Goal: Information Seeking & Learning: Learn about a topic

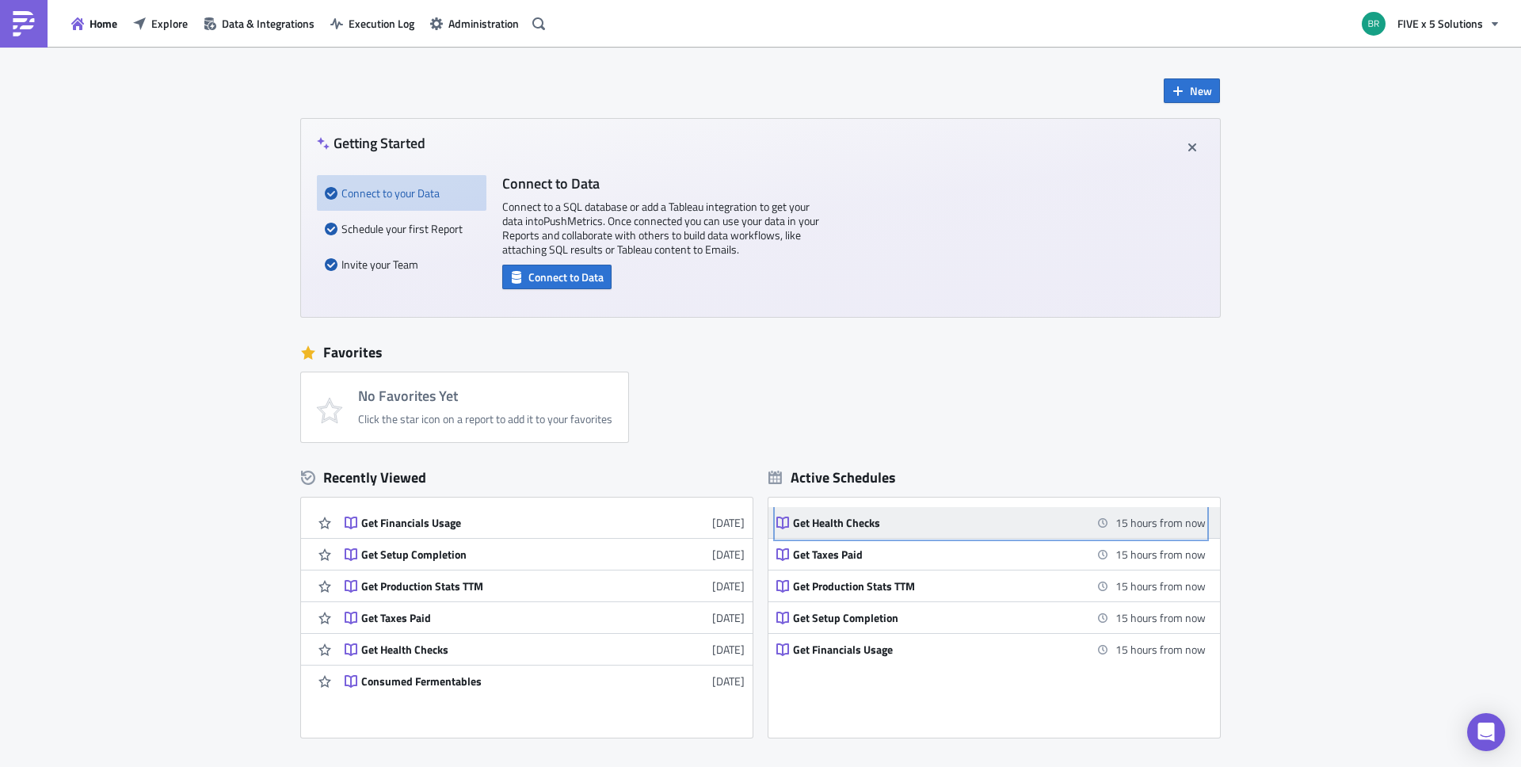
click at [838, 525] on div "Get Health Checks" at bounding box center [931, 523] width 277 height 14
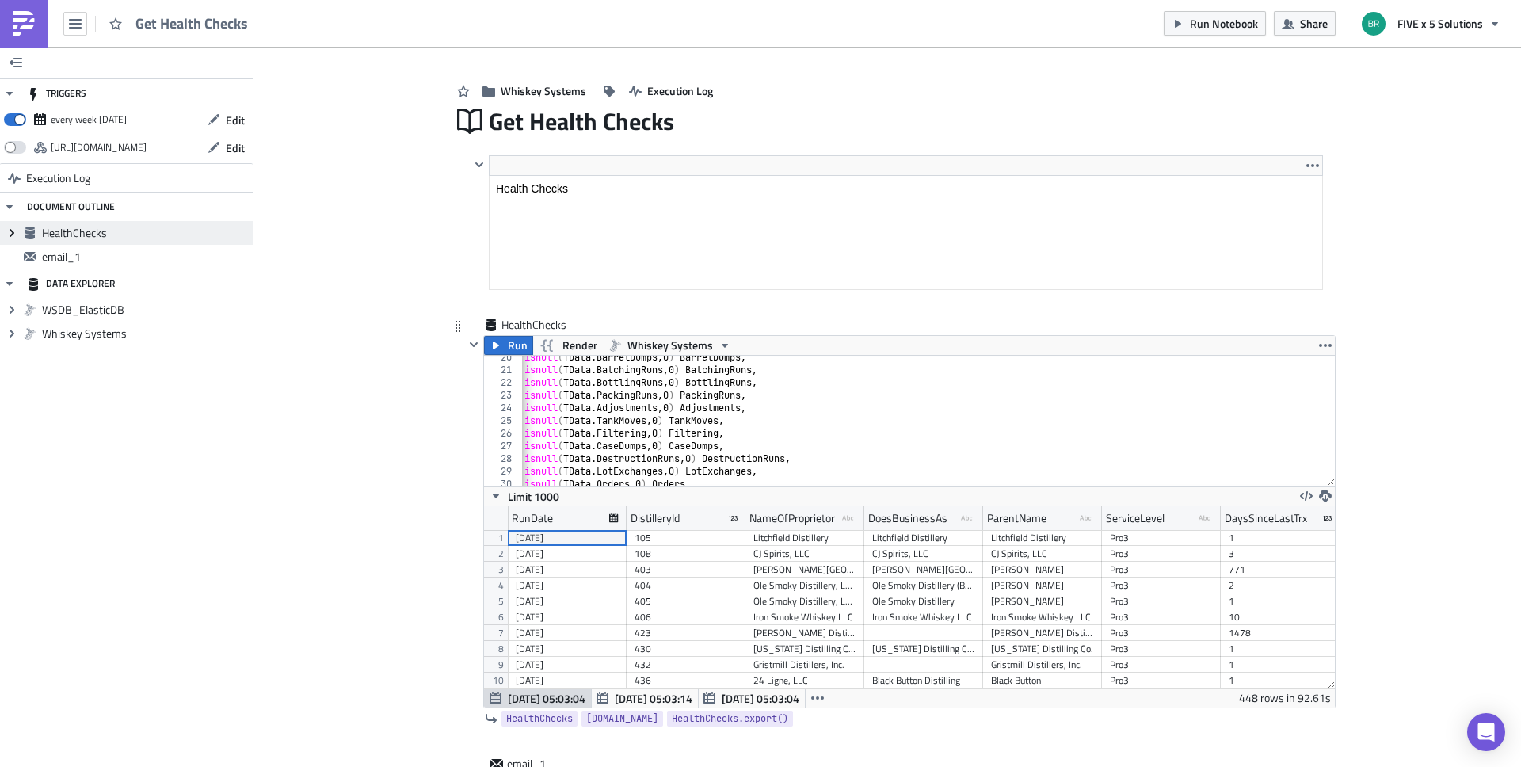
click at [13, 232] on icon at bounding box center [12, 233] width 5 height 8
click at [82, 29] on button "button" at bounding box center [75, 24] width 24 height 24
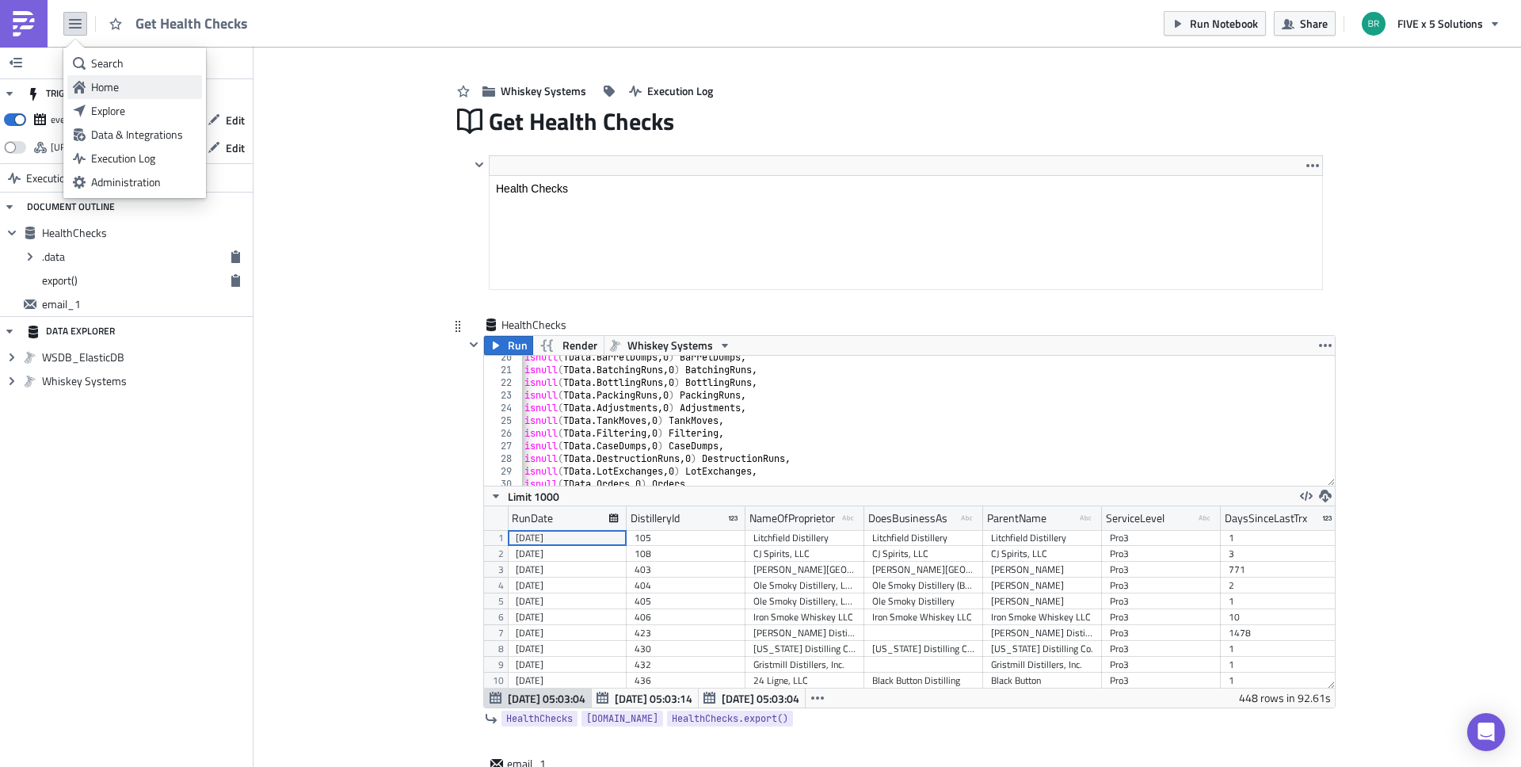
click at [136, 82] on div "Home" at bounding box center [143, 87] width 105 height 16
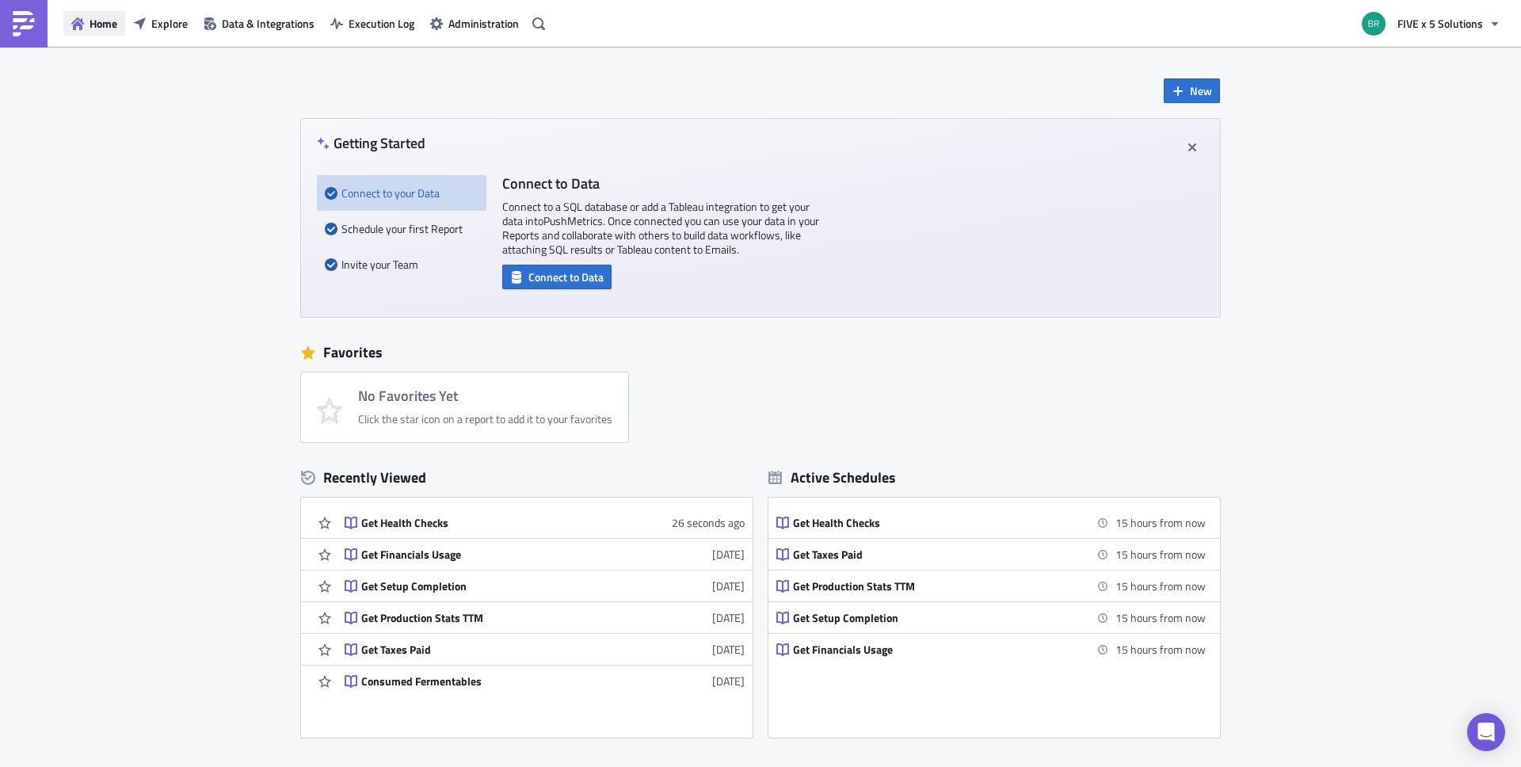
click at [100, 32] on button "Home" at bounding box center [94, 23] width 62 height 25
click at [168, 26] on span "Explore" at bounding box center [169, 23] width 36 height 17
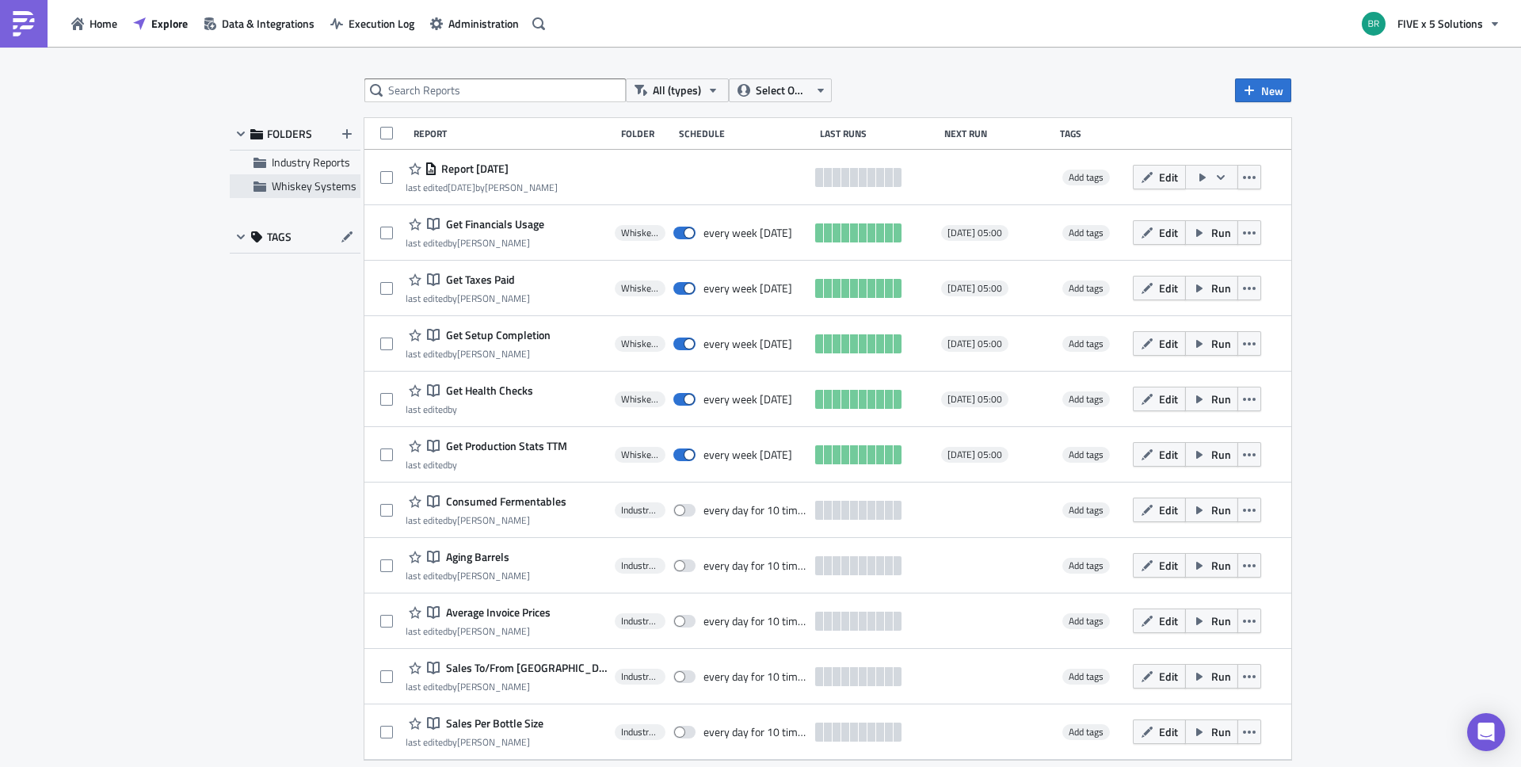
click at [293, 189] on span "Whiskey Systems" at bounding box center [314, 185] width 85 height 17
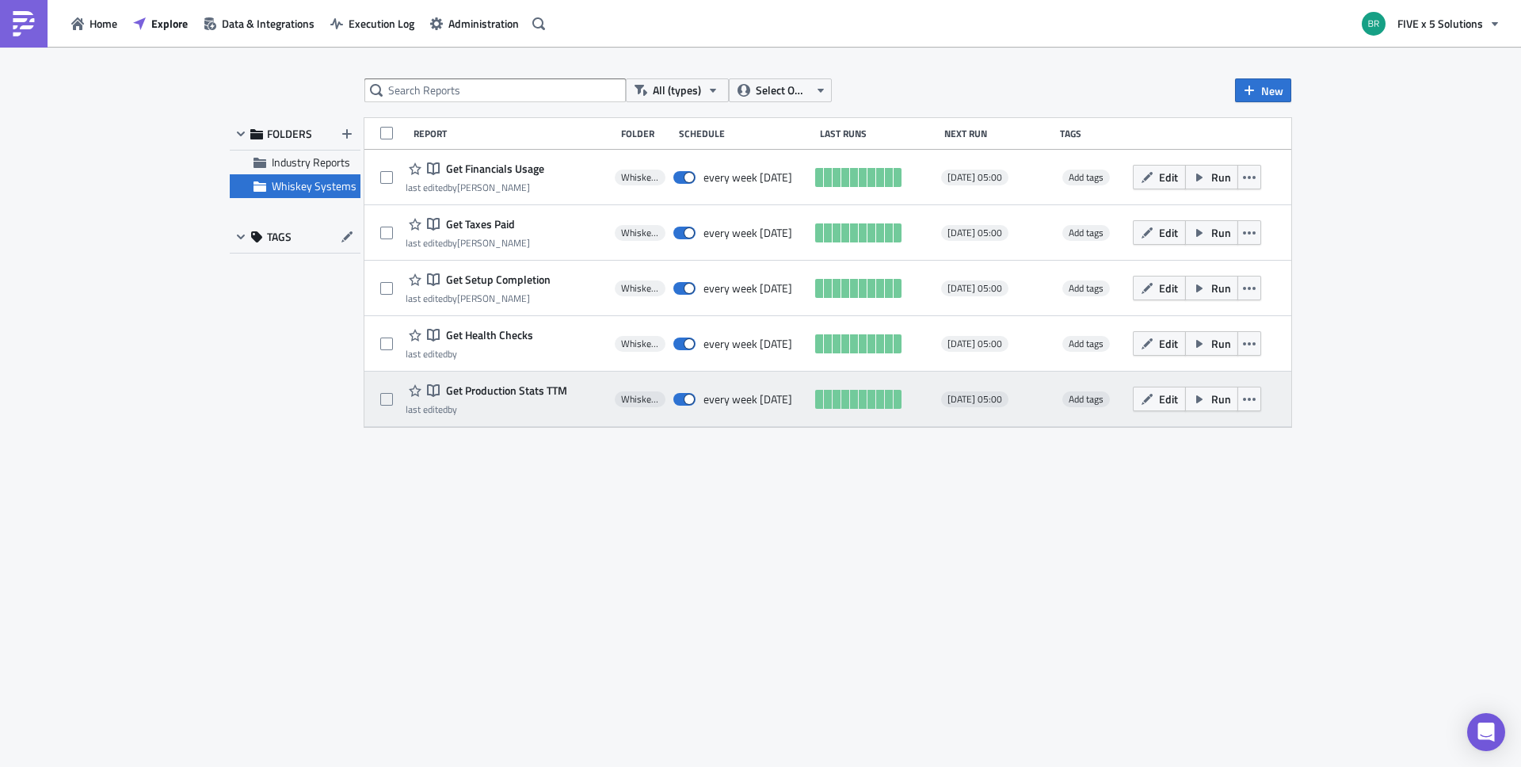
click at [533, 391] on span "Get Production Stats TTM" at bounding box center [504, 390] width 125 height 14
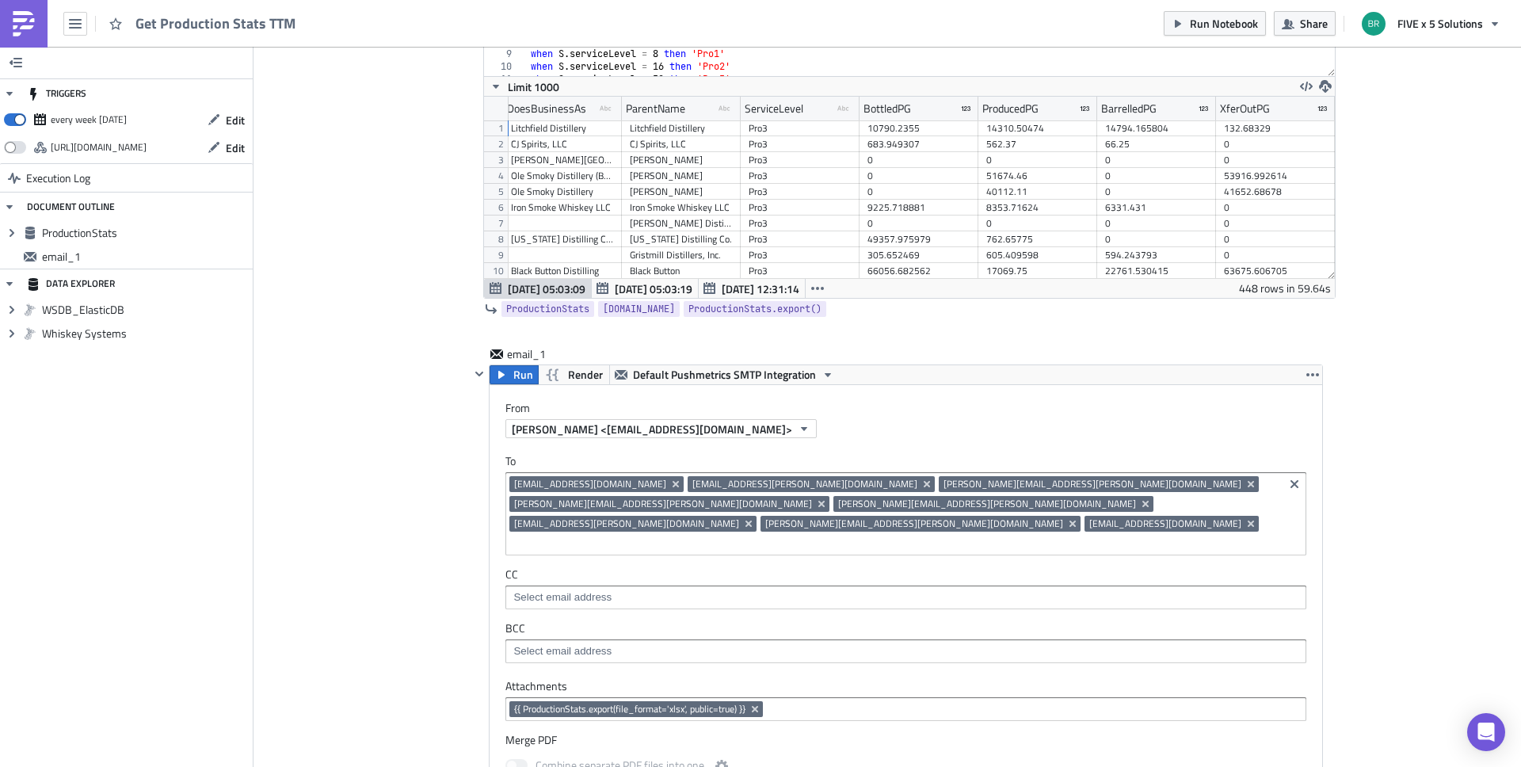
scroll to position [0, 138]
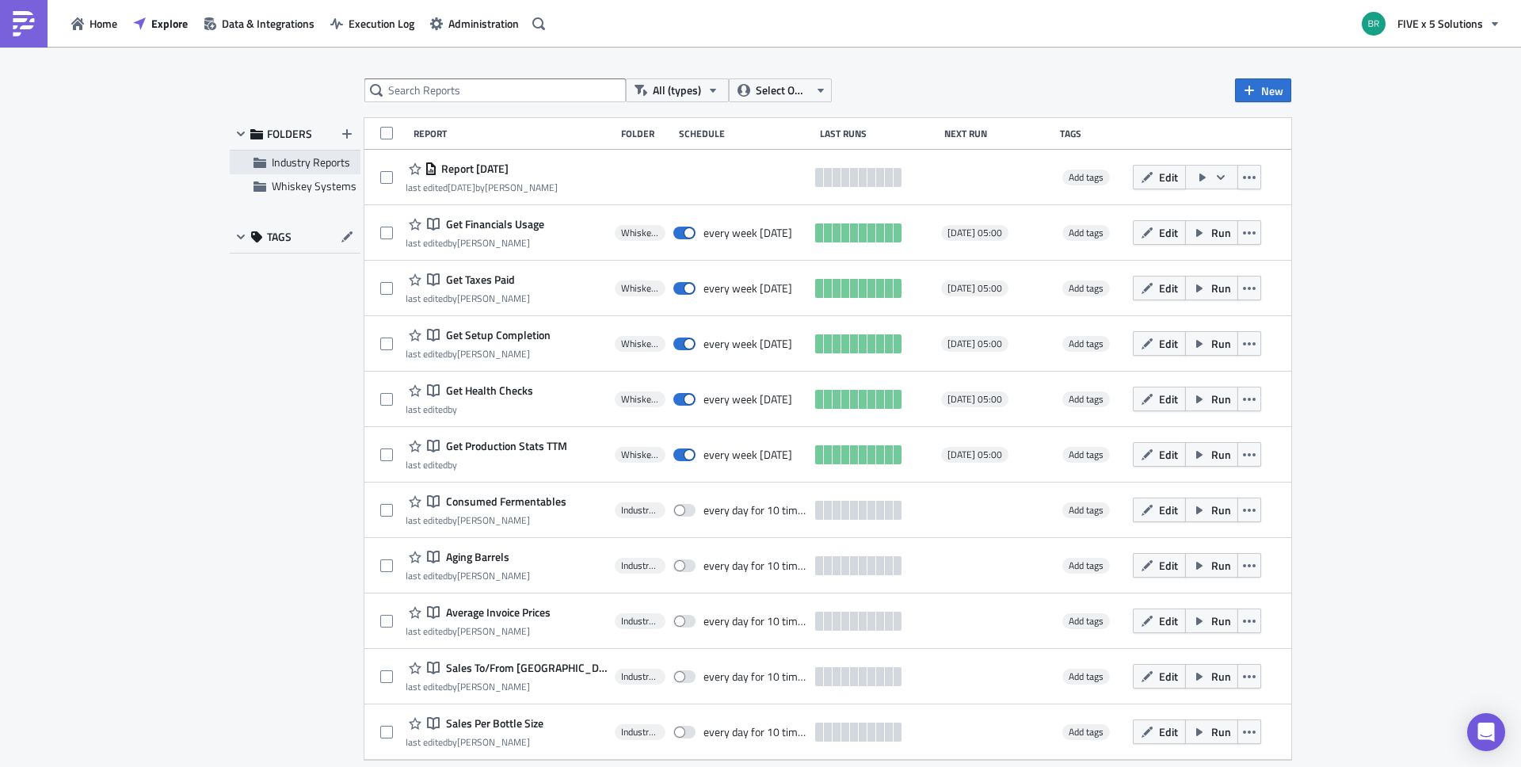
click at [297, 165] on span "Industry Reports" at bounding box center [311, 162] width 78 height 17
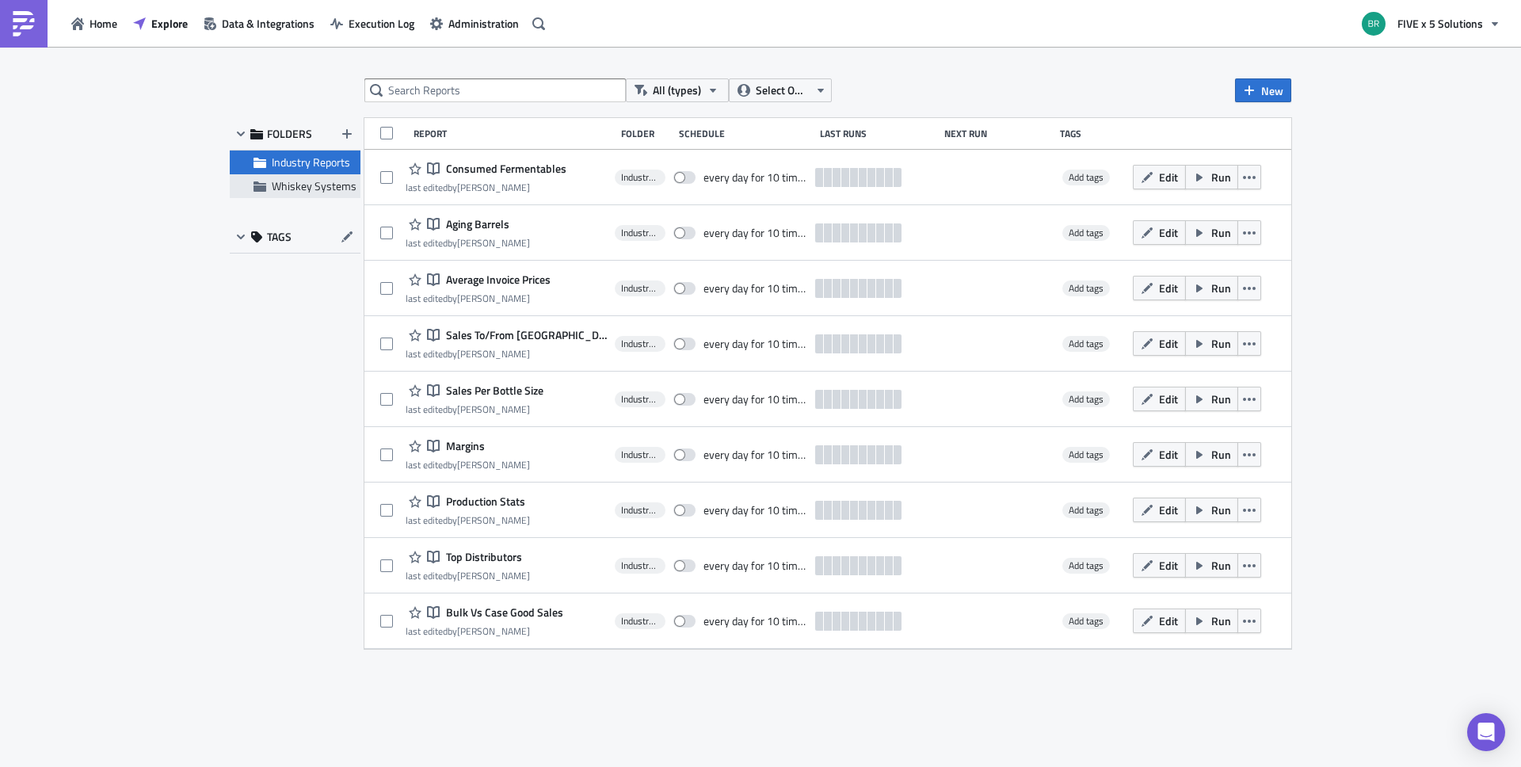
click at [330, 191] on span "Whiskey Systems" at bounding box center [314, 185] width 85 height 17
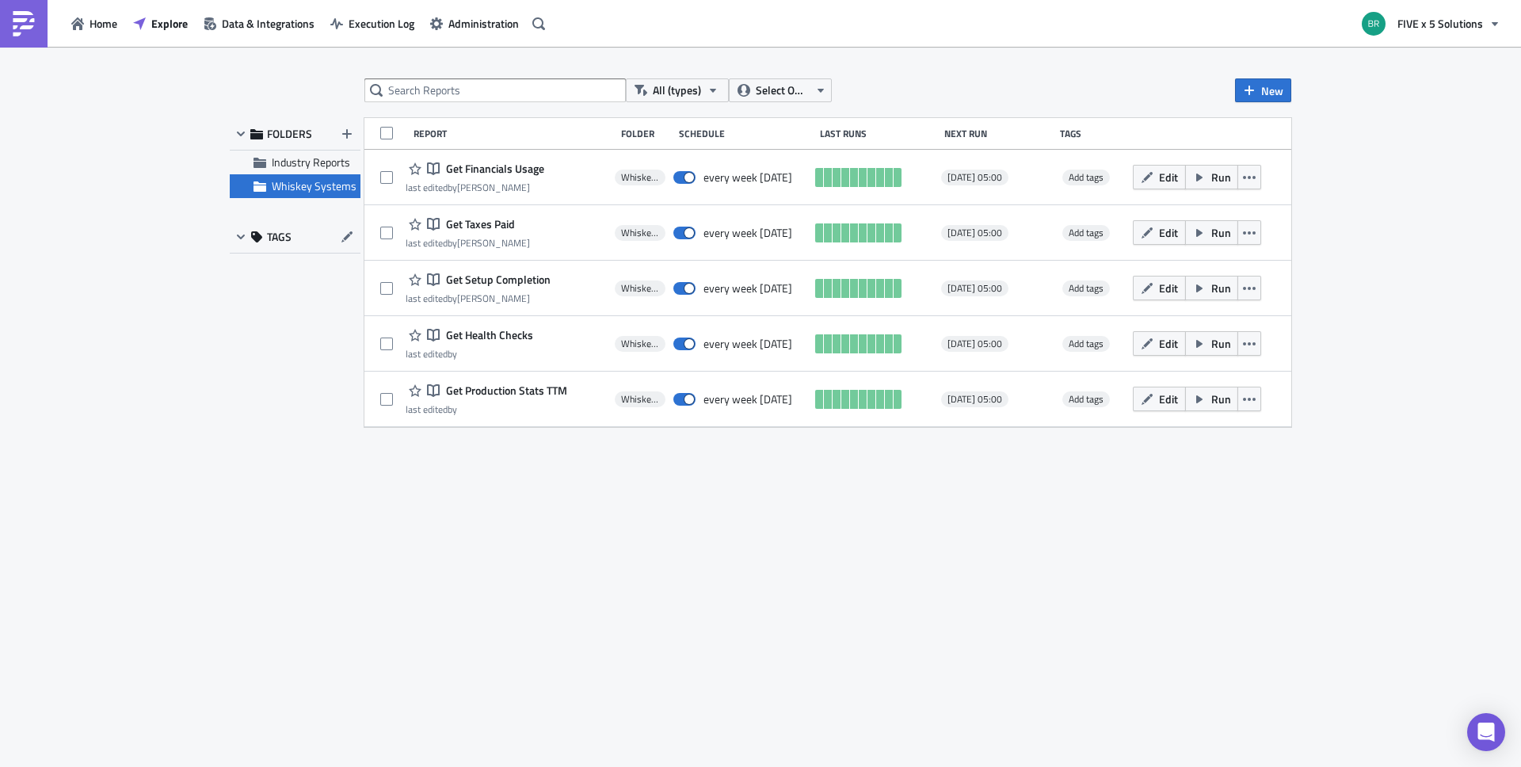
click at [343, 570] on div "All (types) Select Owner New FOLDERS Industry Reports Whiskey Systems TAGS Repo…" at bounding box center [761, 407] width 1078 height 659
click at [635, 618] on div "All (types) Select Owner New FOLDERS Industry Reports Whiskey Systems TAGS Repo…" at bounding box center [761, 407] width 1078 height 659
click at [1482, 242] on div "All (types) Select Owner New FOLDERS Industry Reports Whiskey Systems TAGS Repo…" at bounding box center [760, 408] width 1521 height 723
click at [1472, 242] on div "All (types) Select Owner New FOLDERS Industry Reports Whiskey Systems TAGS Repo…" at bounding box center [760, 408] width 1521 height 723
